Goal: Find specific page/section: Find specific page/section

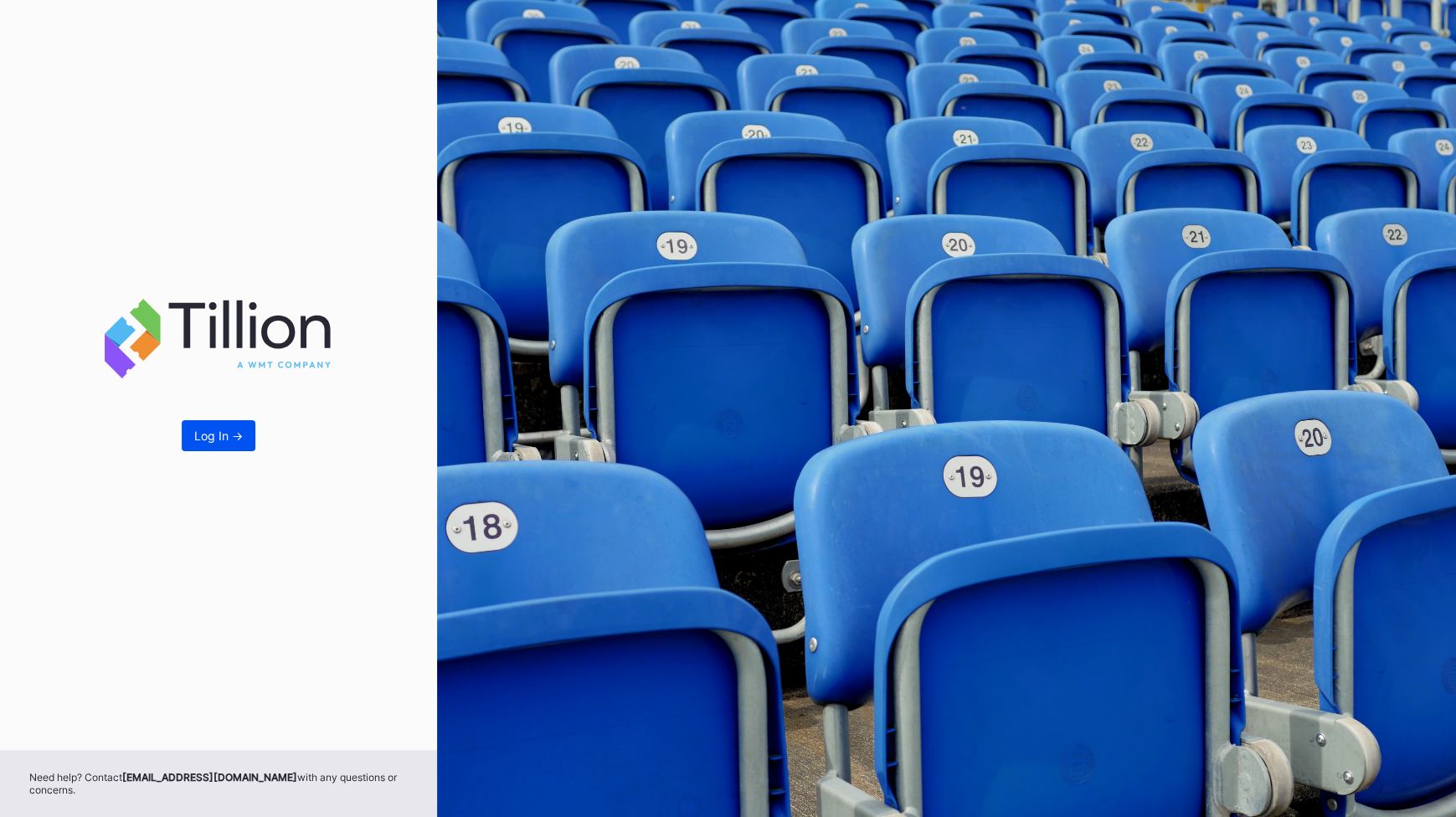
click at [219, 449] on button "Log In ->" at bounding box center [219, 436] width 74 height 31
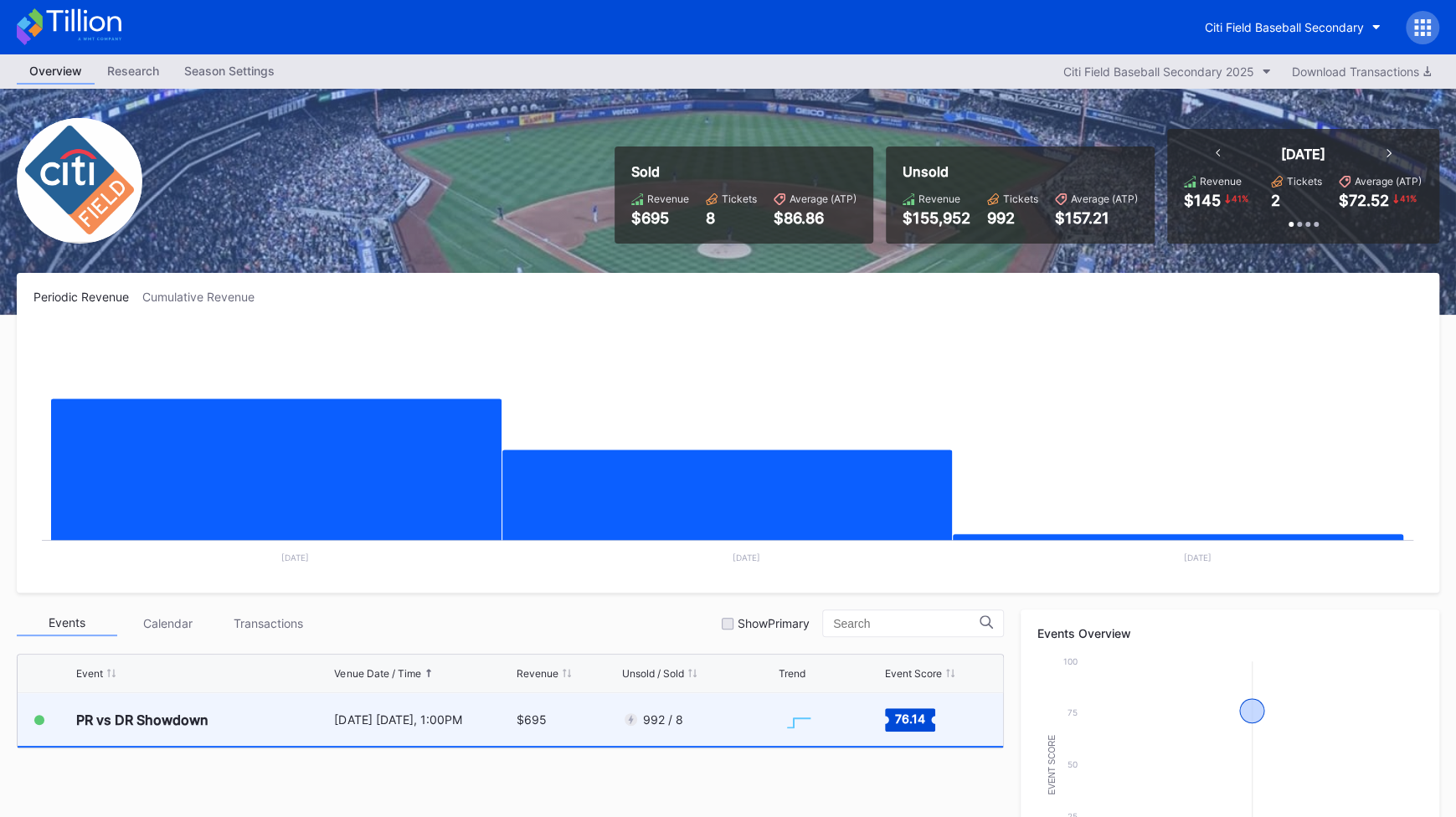
click at [212, 726] on div "PR vs DR Showdown" at bounding box center [203, 720] width 254 height 53
